Goal: Task Accomplishment & Management: Manage account settings

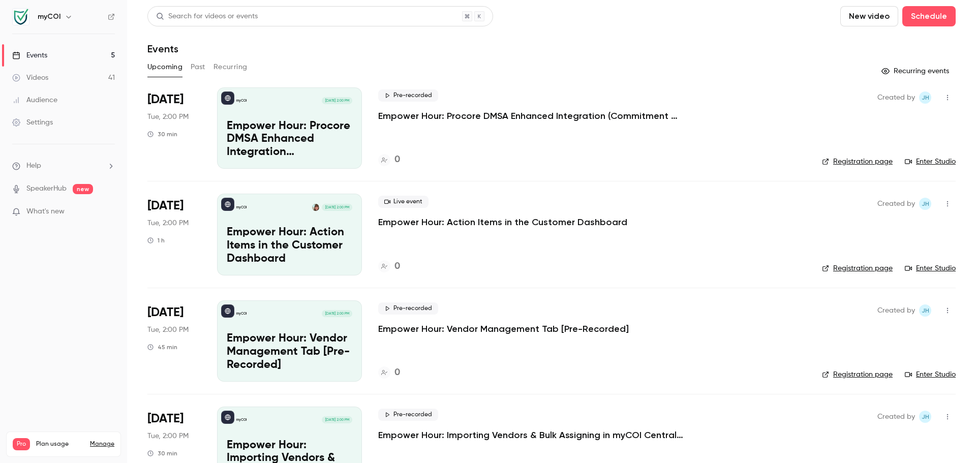
click at [607, 117] on p "Empower Hour: Procore DMSA Enhanced Integration (Commitment & Vendor Level) [Pr…" at bounding box center [530, 116] width 305 height 12
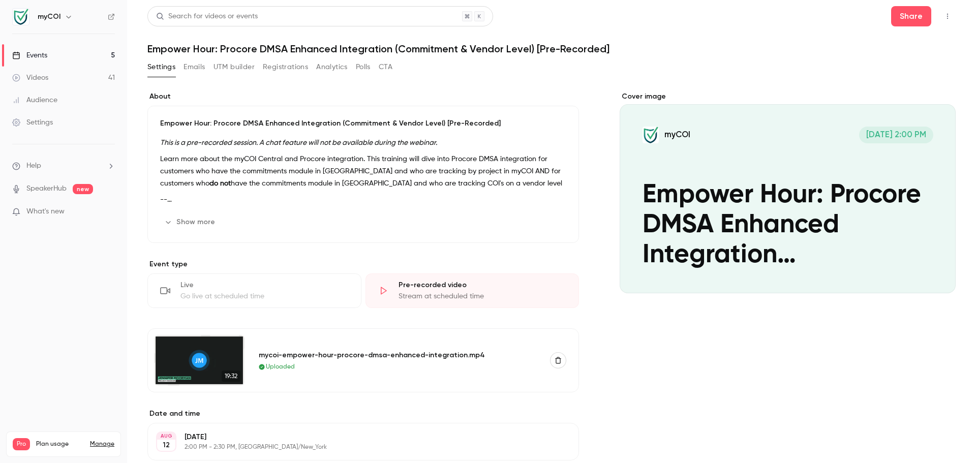
click at [41, 51] on div "Events" at bounding box center [29, 55] width 35 height 10
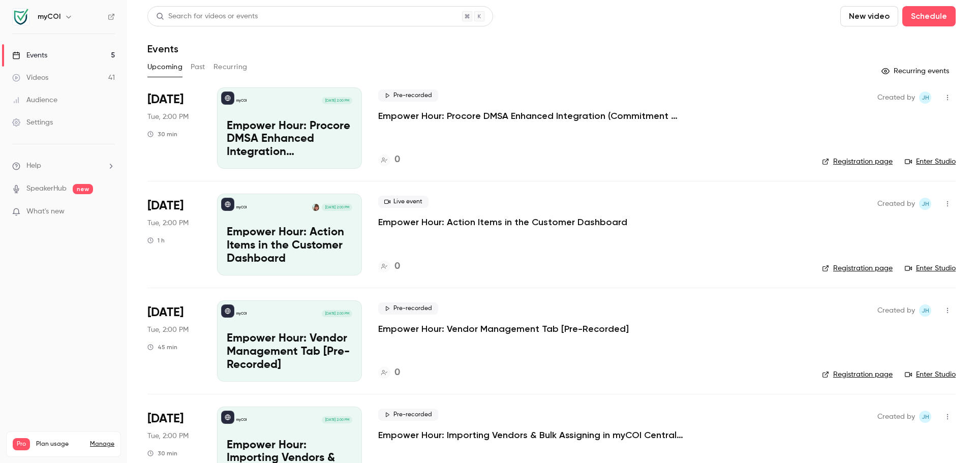
click at [40, 75] on div "Videos" at bounding box center [30, 78] width 36 height 10
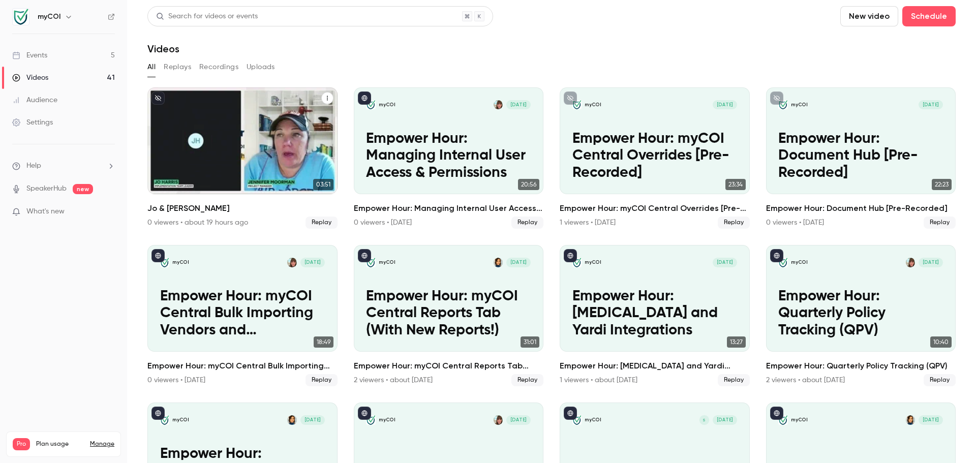
click at [327, 94] on button "Jo & Jennifer Testing" at bounding box center [327, 98] width 12 height 12
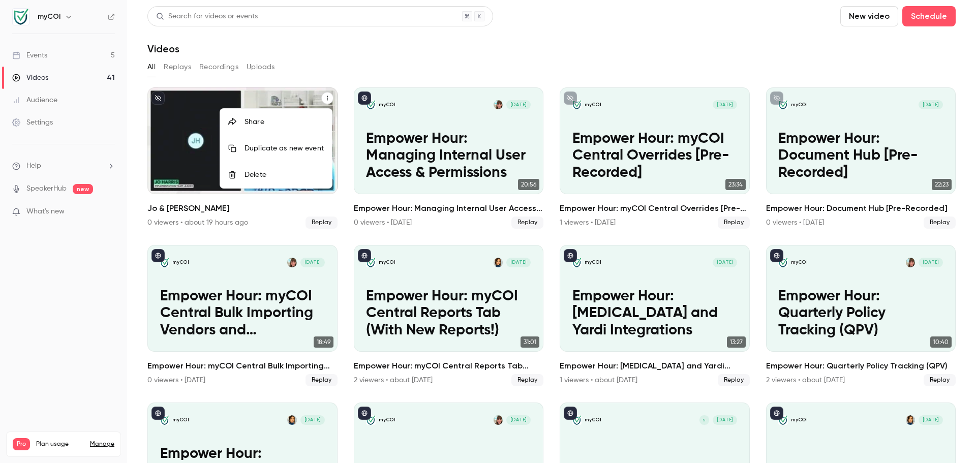
click at [264, 174] on div "Delete" at bounding box center [283, 175] width 79 height 10
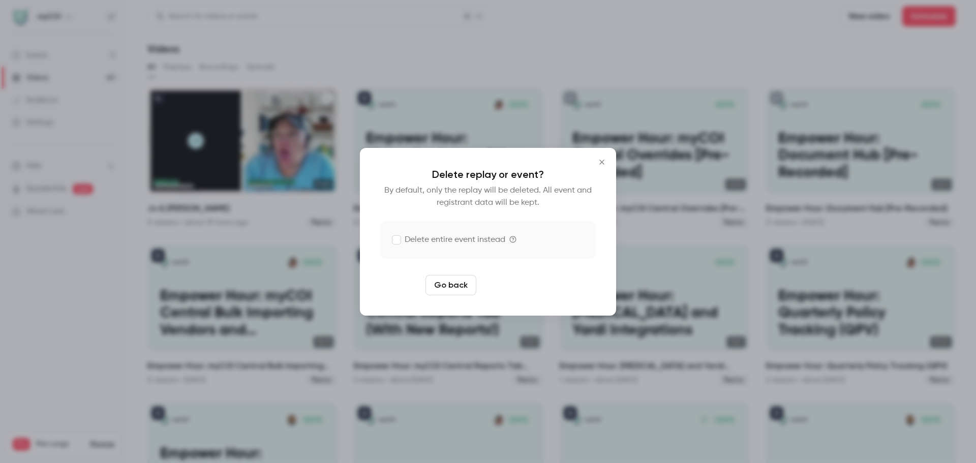
click at [527, 285] on button "Delete replay" at bounding box center [515, 285] width 71 height 20
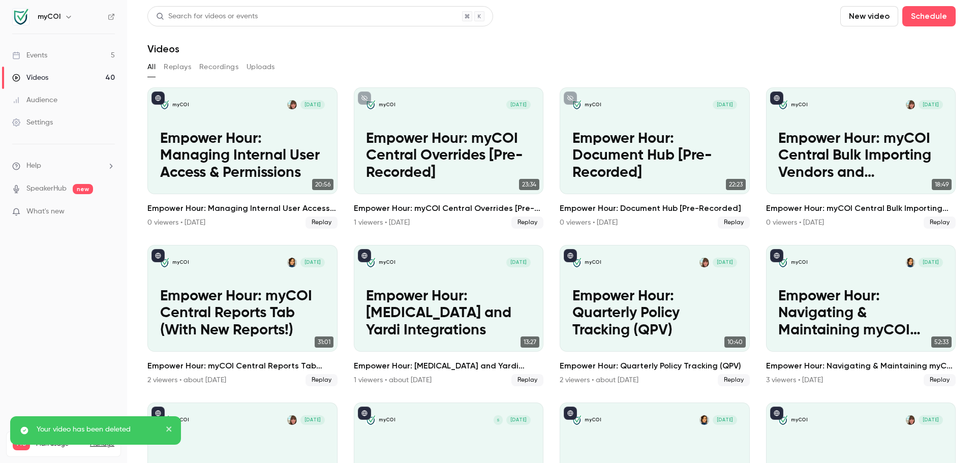
click at [65, 59] on link "Events 5" at bounding box center [63, 55] width 127 height 22
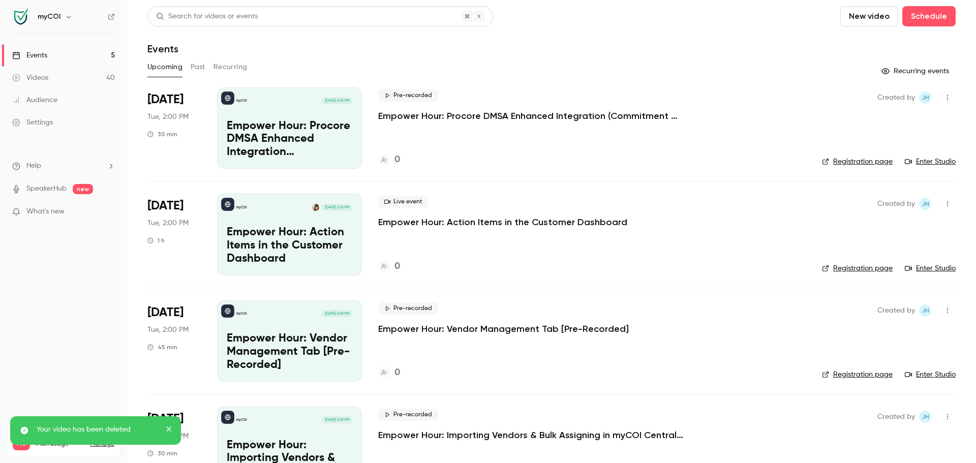
click at [57, 78] on link "Videos 40" at bounding box center [63, 78] width 127 height 22
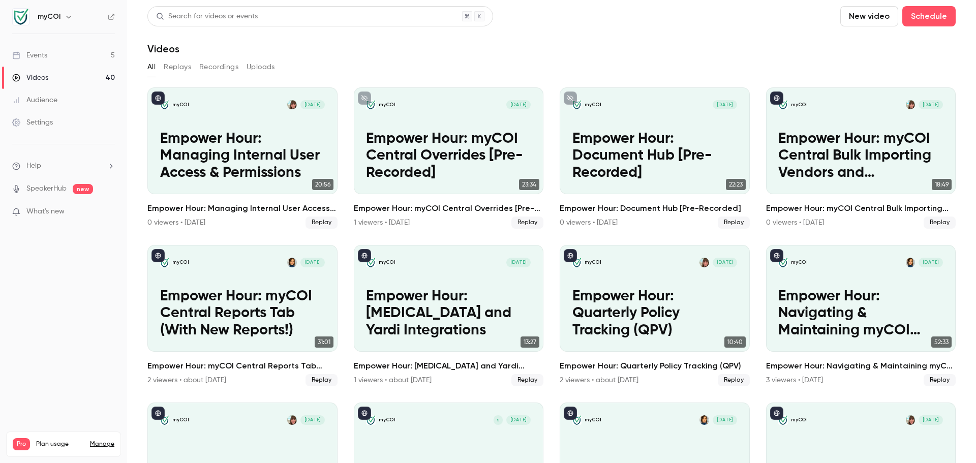
click at [179, 74] on button "Replays" at bounding box center [177, 67] width 27 height 16
click at [216, 69] on button "Recordings" at bounding box center [218, 67] width 39 height 16
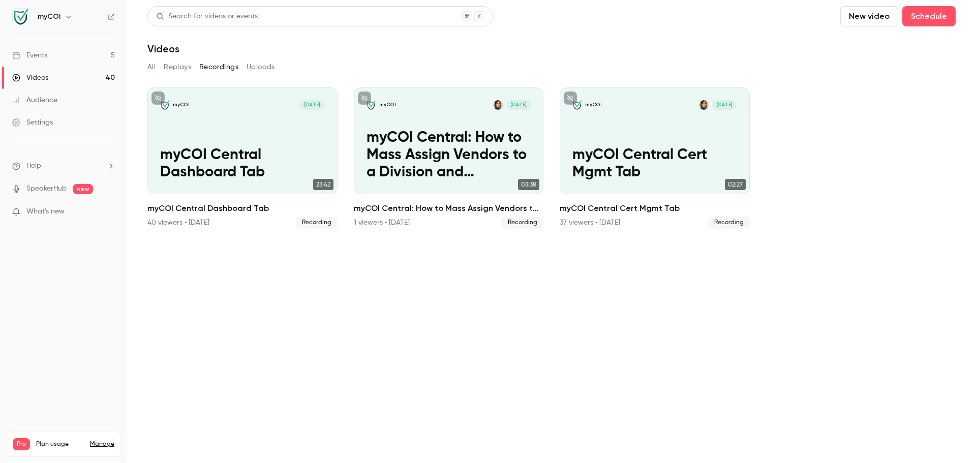
click at [145, 67] on main "Search for videos or events New video Schedule Videos All Replays Recordings Up…" at bounding box center [551, 231] width 849 height 463
click at [148, 67] on button "All" at bounding box center [151, 67] width 8 height 16
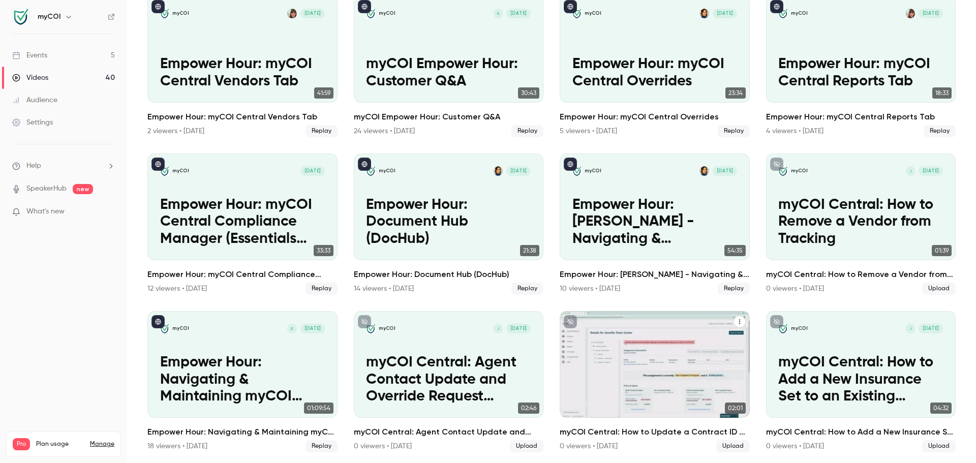
scroll to position [559, 0]
